Goal: Task Accomplishment & Management: Complete application form

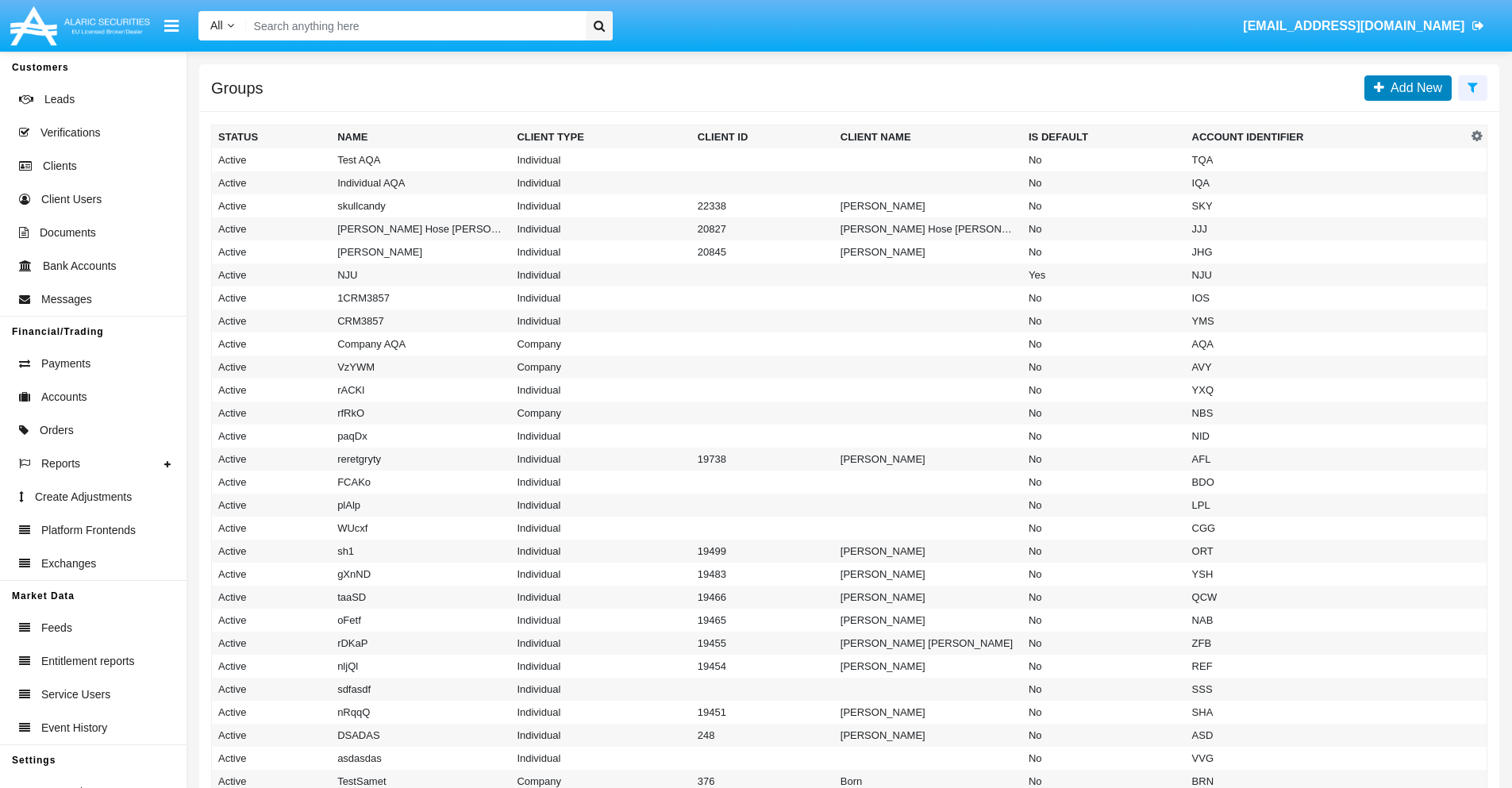
click at [1412, 87] on span "Add New" at bounding box center [1412, 87] width 58 height 13
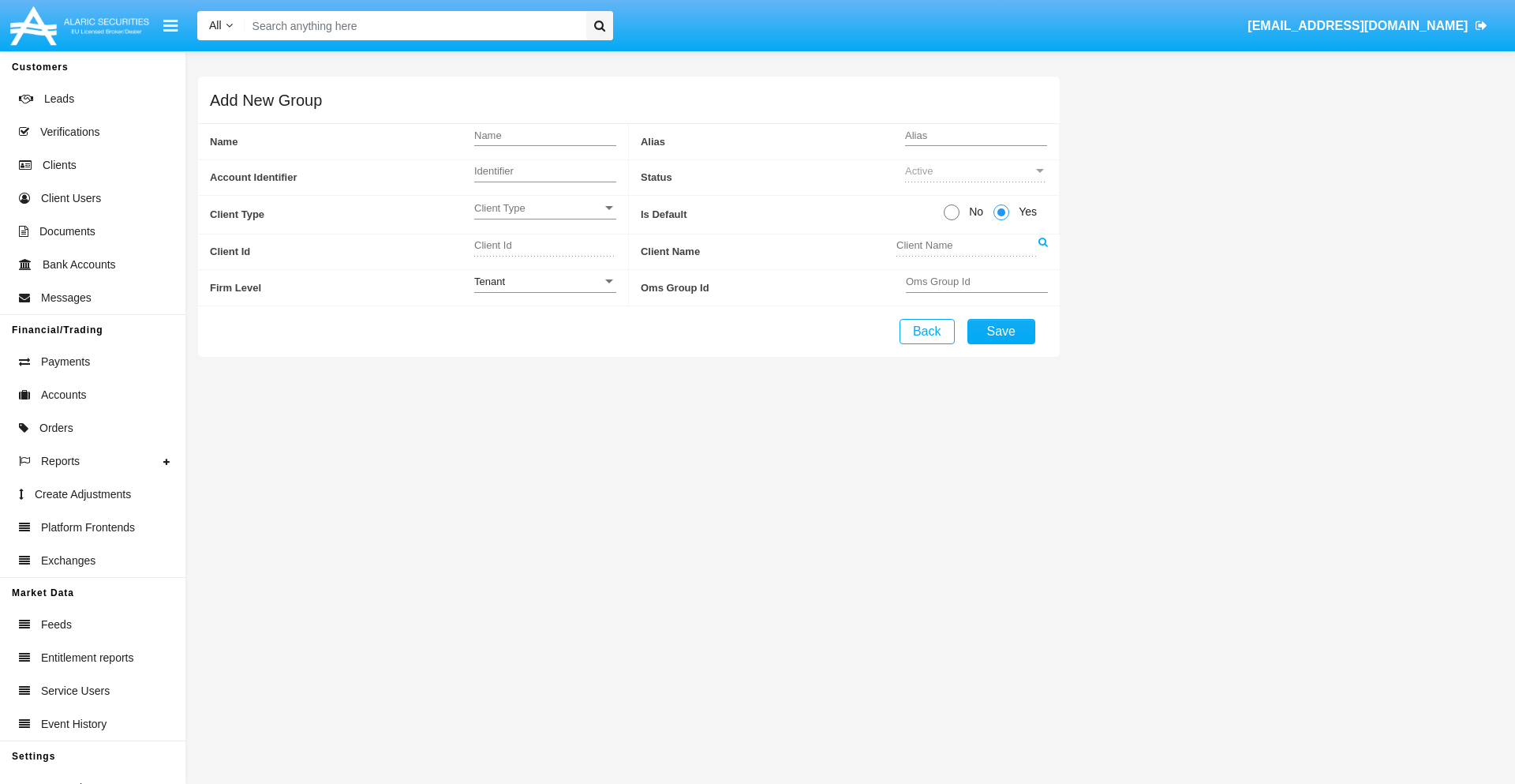
click at [973, 211] on span "No" at bounding box center [973, 211] width 28 height 17
click at [952, 220] on input "No" at bounding box center [951, 220] width 1 height 1
radio input "true"
type input "lJPLh"
type input "X"
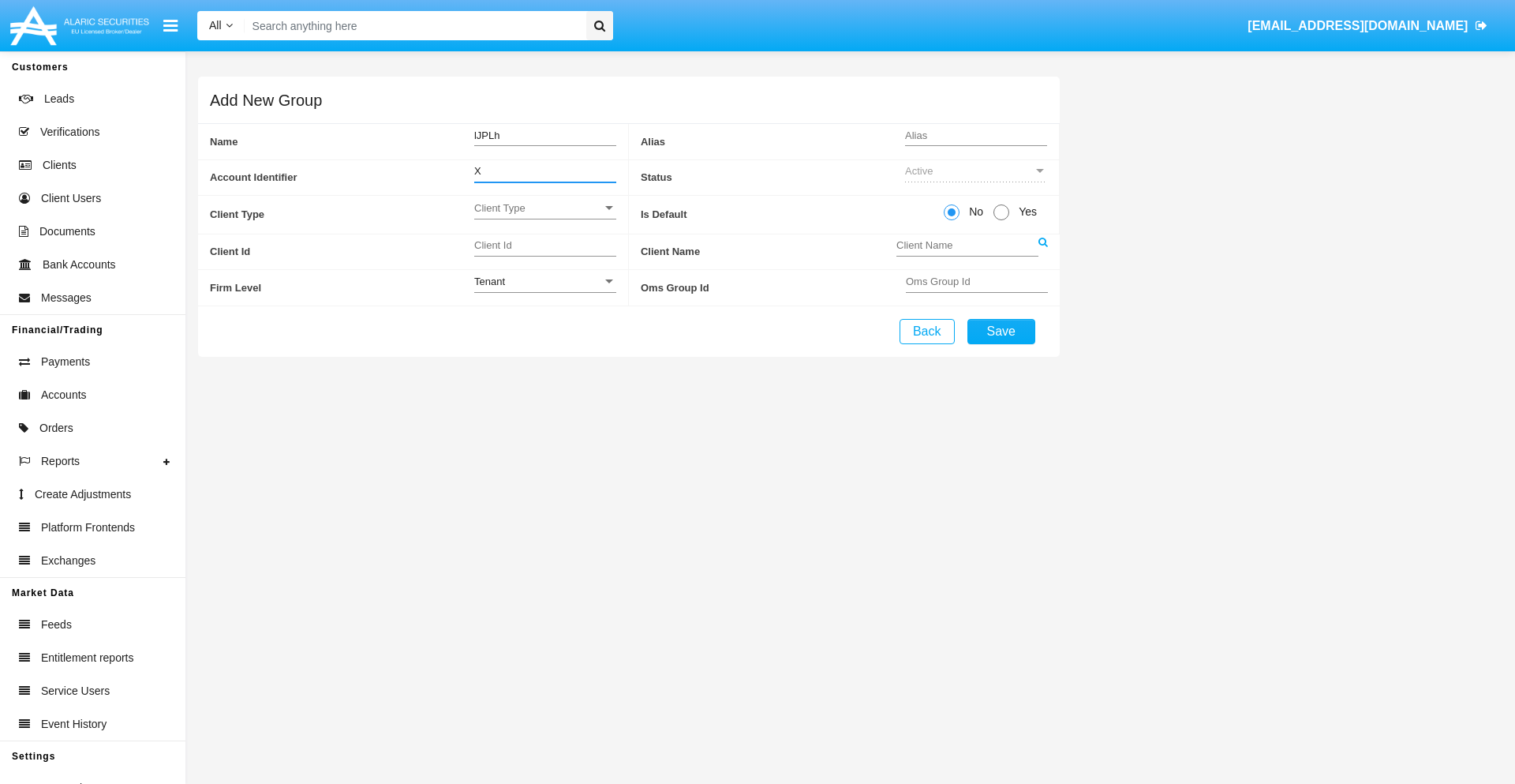
click at [544, 208] on span "Client Type" at bounding box center [538, 208] width 128 height 13
click at [544, 216] on span "Individual" at bounding box center [545, 216] width 142 height 30
click at [544, 281] on div "Tenant" at bounding box center [538, 281] width 128 height 13
click at [544, 289] on span "Tenant" at bounding box center [545, 289] width 142 height 30
type input "leSgb"
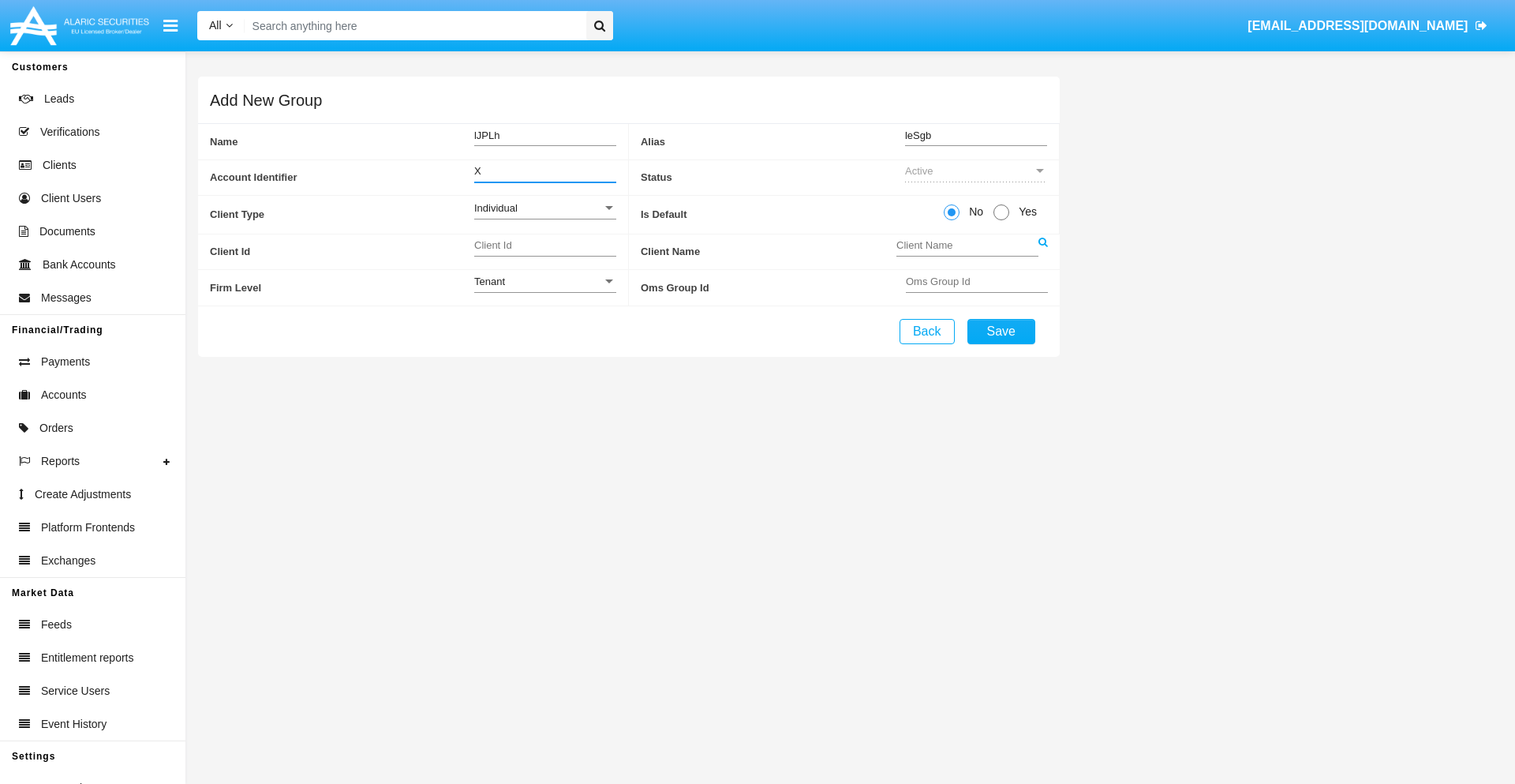
type input "X"
click at [1000, 330] on button "Save" at bounding box center [1001, 331] width 68 height 25
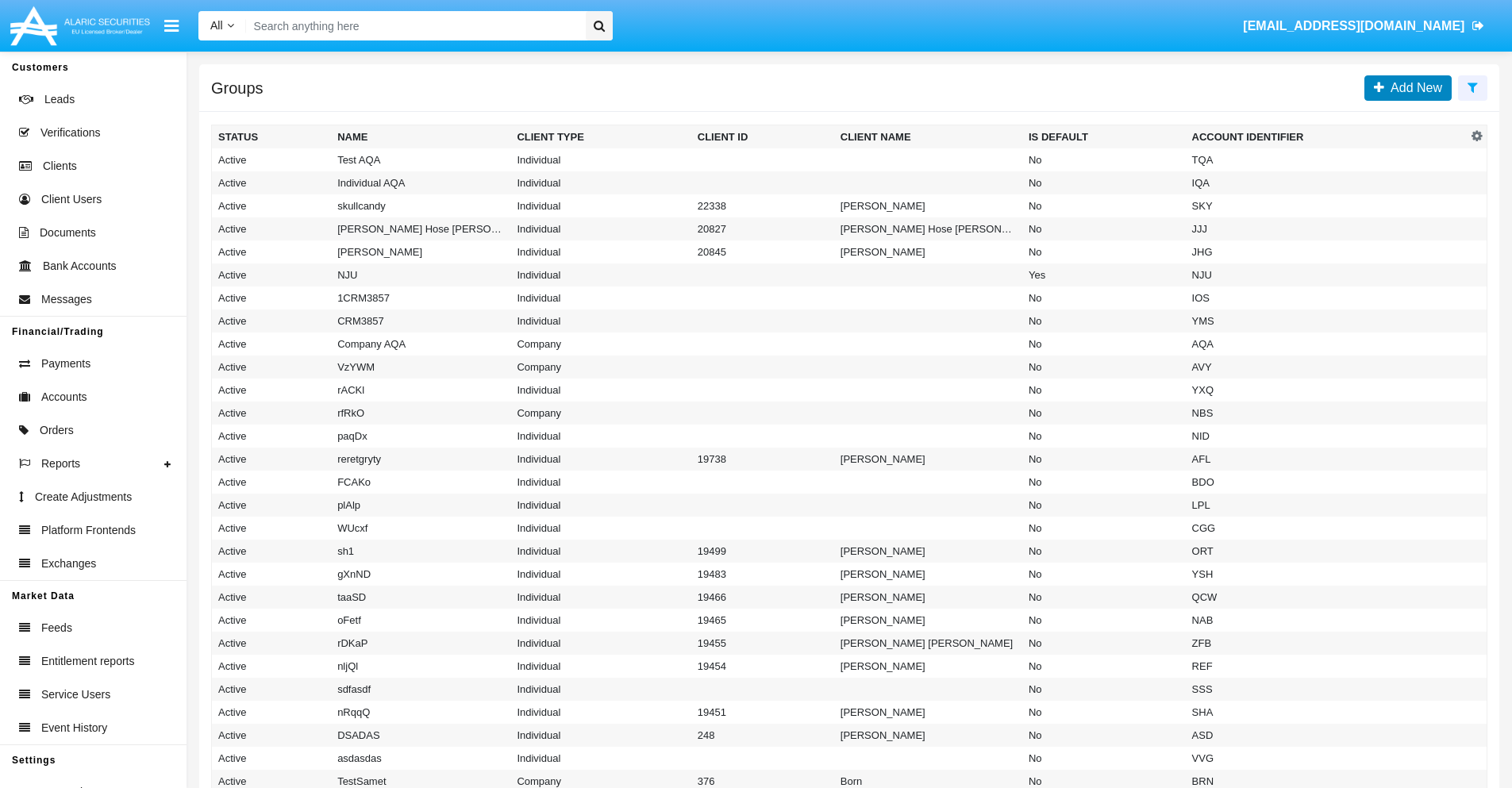
click at [1412, 87] on span "Add New" at bounding box center [1412, 87] width 58 height 13
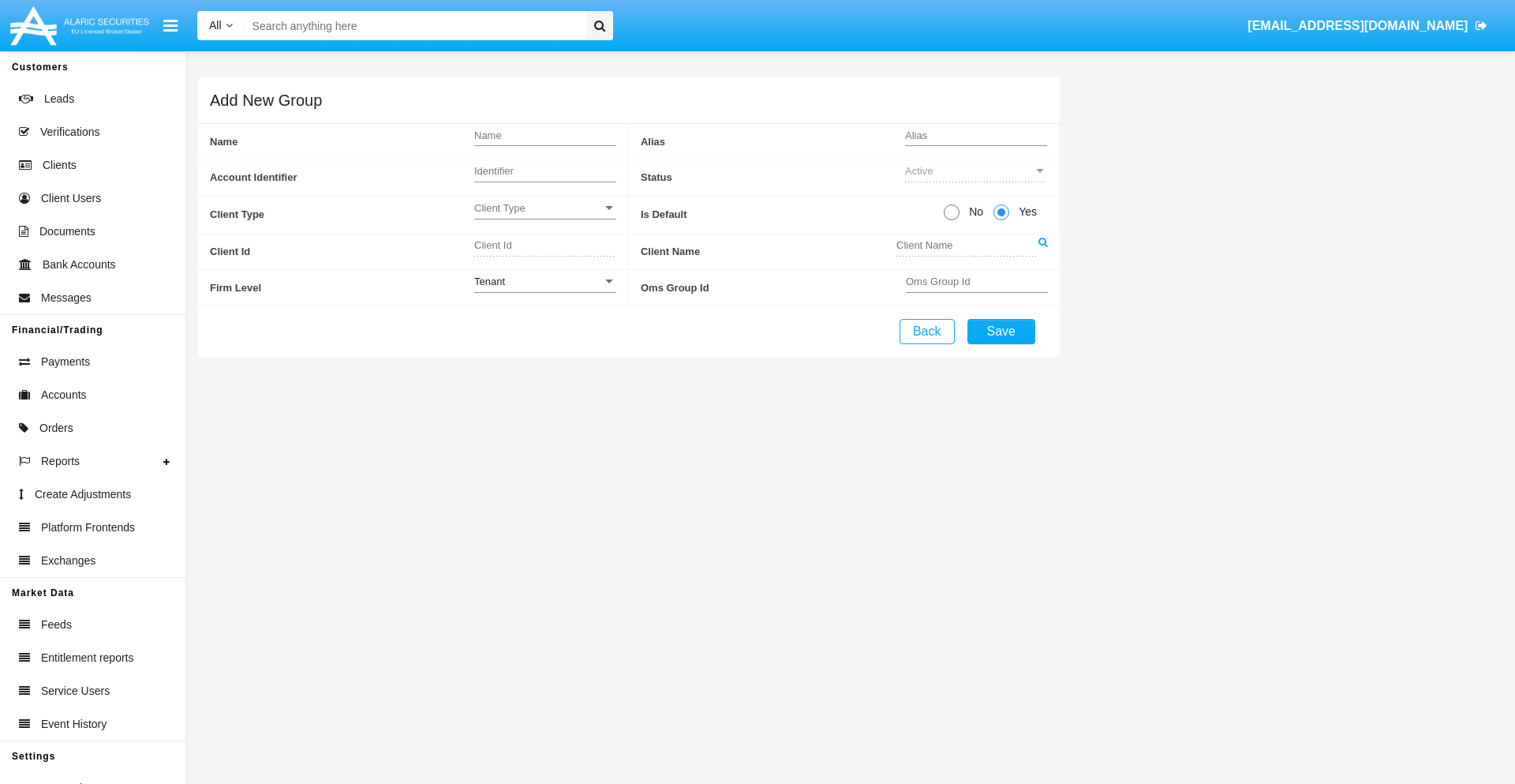
click at [973, 211] on span "No" at bounding box center [973, 211] width 28 height 17
click at [952, 220] on input "No" at bounding box center [951, 220] width 1 height 1
radio input "true"
click at [544, 208] on span "Client Type" at bounding box center [538, 208] width 128 height 13
click at [544, 247] on span "Company" at bounding box center [533, 247] width 116 height 30
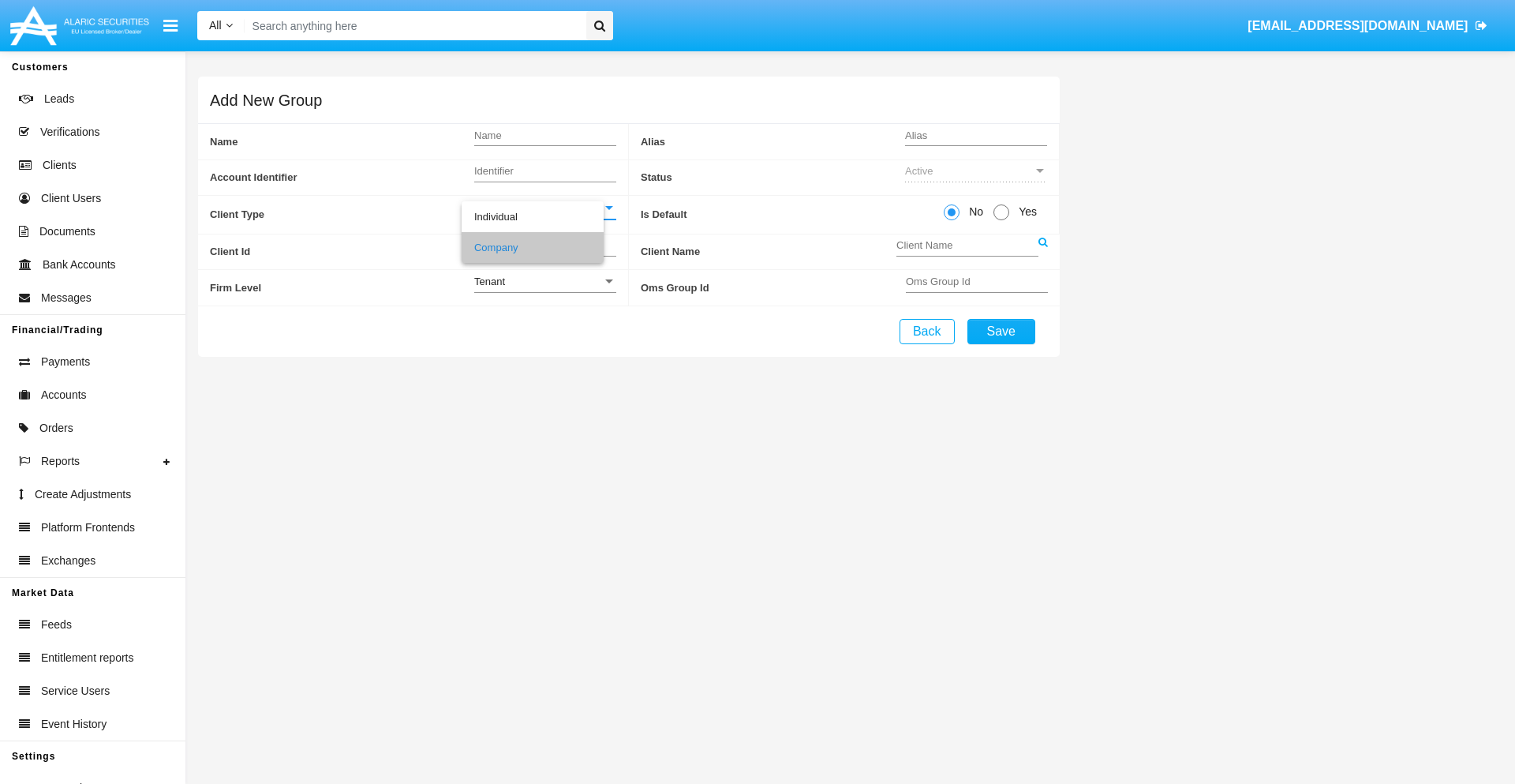
click at [1042, 251] on link at bounding box center [1043, 252] width 10 height 36
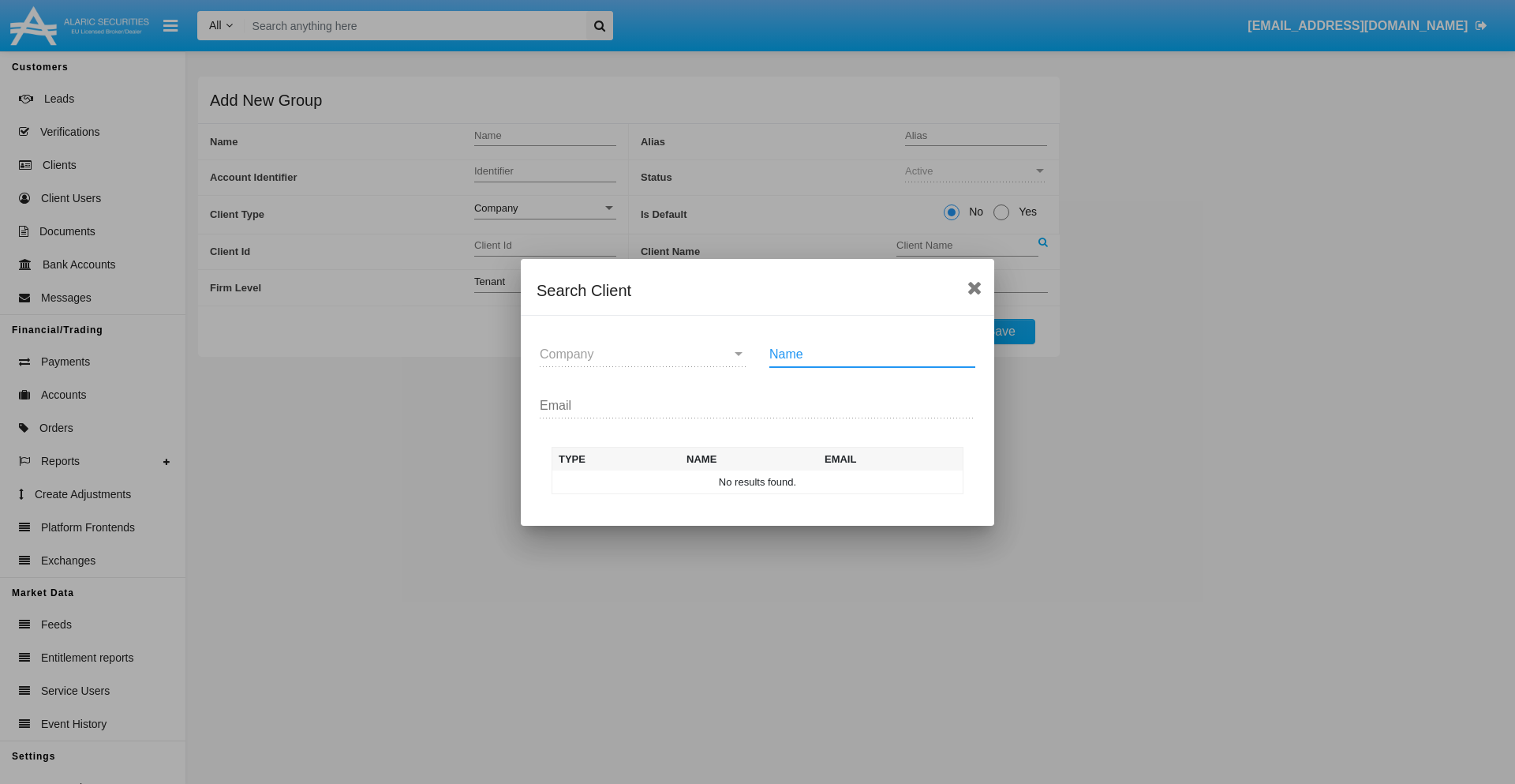
click at [872, 354] on input "Name" at bounding box center [872, 354] width 206 height 14
type input "FlashTurtles"
click at [772, 482] on td "FlashTurtles" at bounding box center [772, 482] width 166 height 23
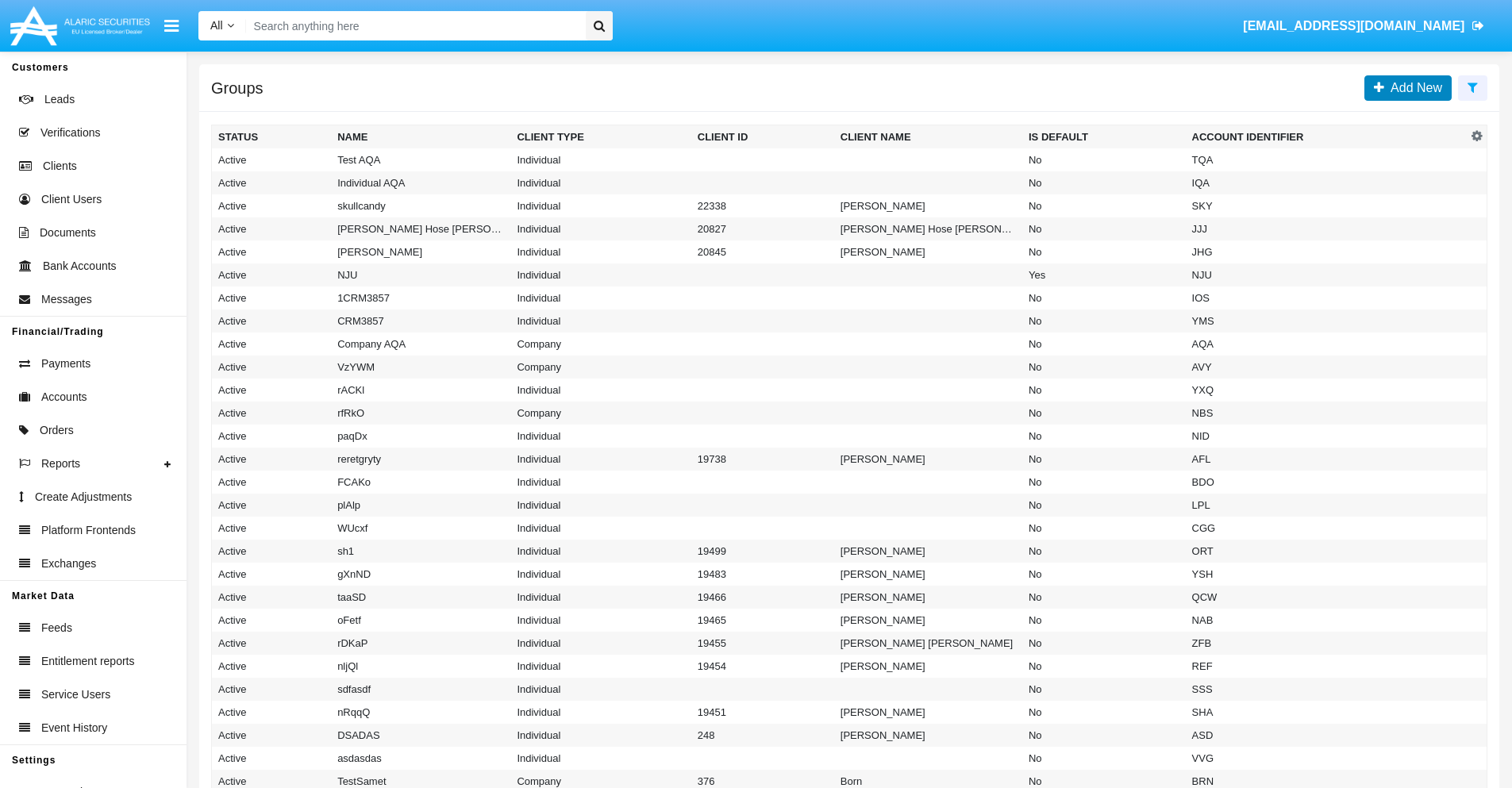
click at [1412, 87] on span "Add New" at bounding box center [1412, 87] width 58 height 13
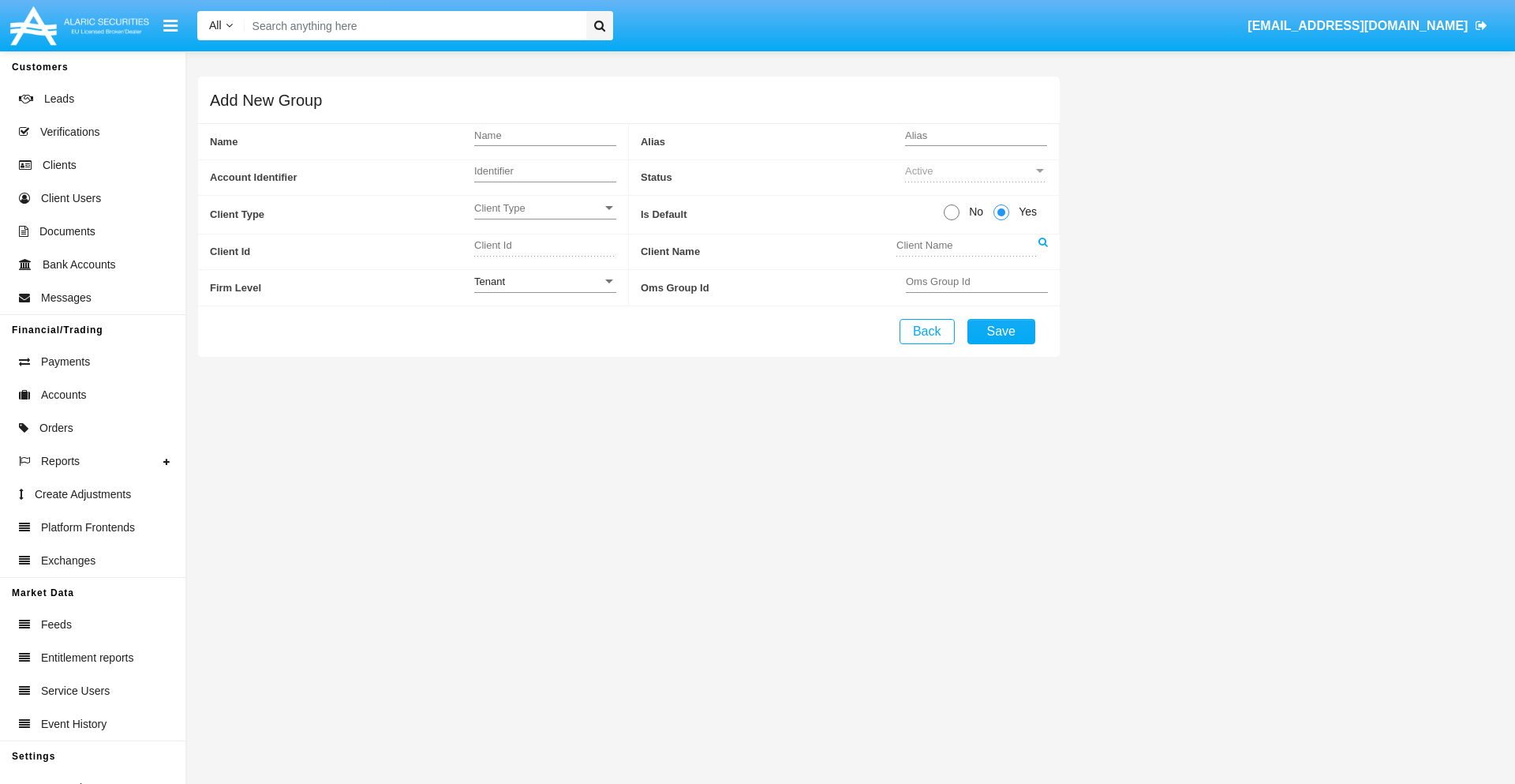
click at [973, 211] on span "No" at bounding box center [973, 211] width 28 height 17
click at [952, 220] on input "No" at bounding box center [951, 220] width 1 height 1
radio input "true"
click at [544, 208] on span "Client Type" at bounding box center [538, 208] width 128 height 13
click at [544, 216] on span "Individual" at bounding box center [545, 216] width 142 height 30
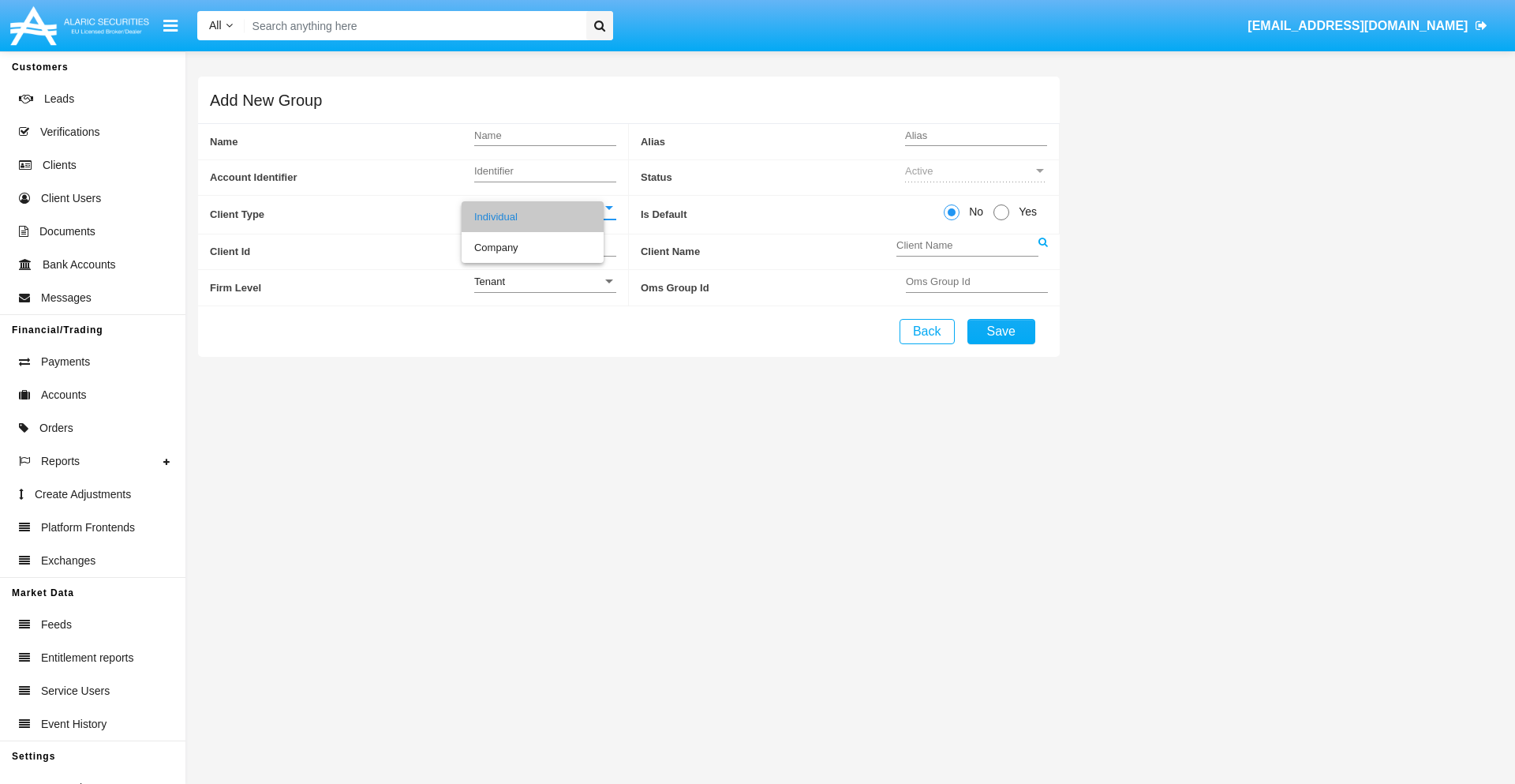
click at [1042, 251] on link at bounding box center [1043, 252] width 10 height 36
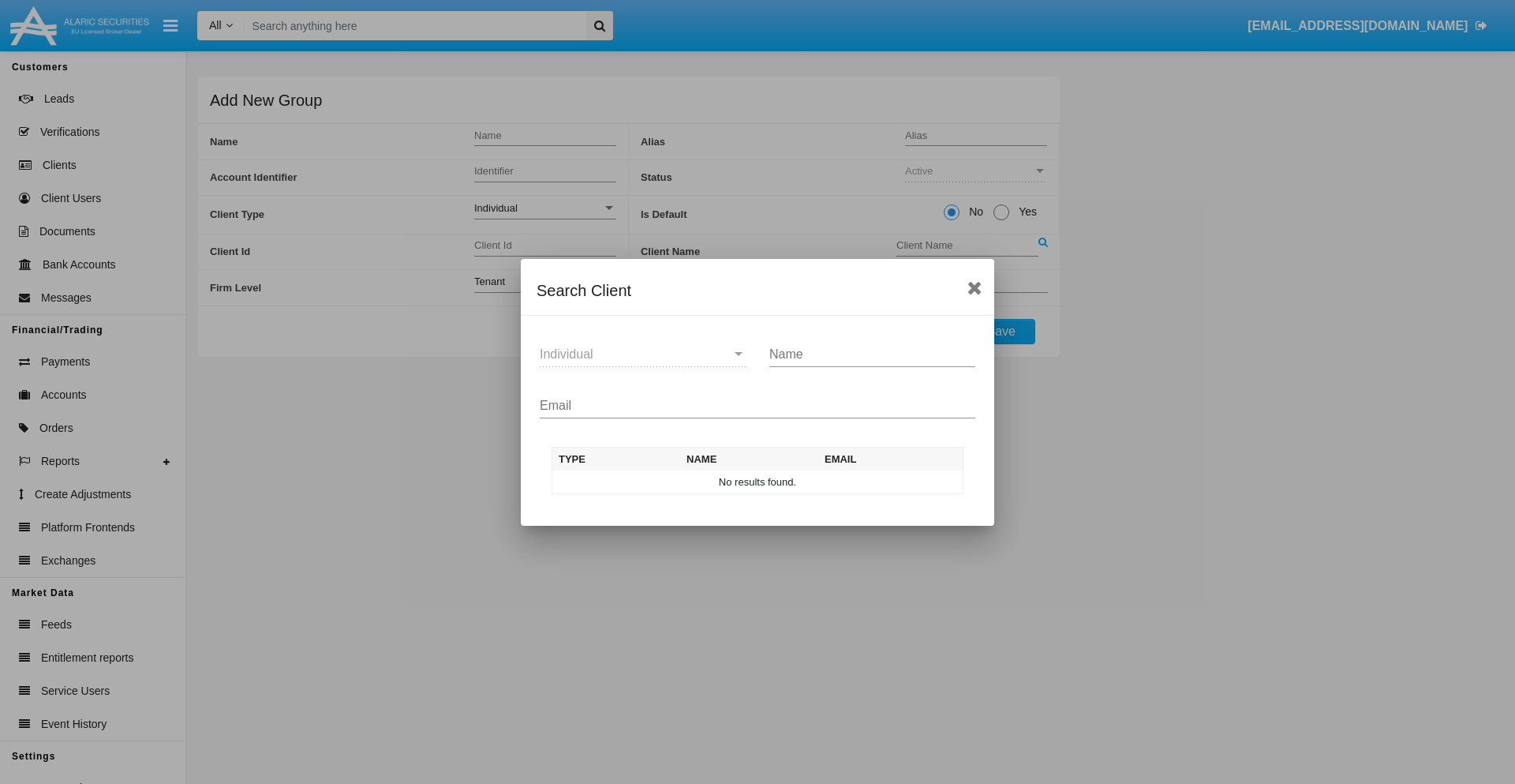
click at [758, 405] on input "Email" at bounding box center [757, 405] width 435 height 14
type input "test-user-snake@aqa.com"
click at [887, 482] on td "test-user-snake@aqa.com" at bounding box center [887, 482] width 151 height 23
